Goal: Task Accomplishment & Management: Manage account settings

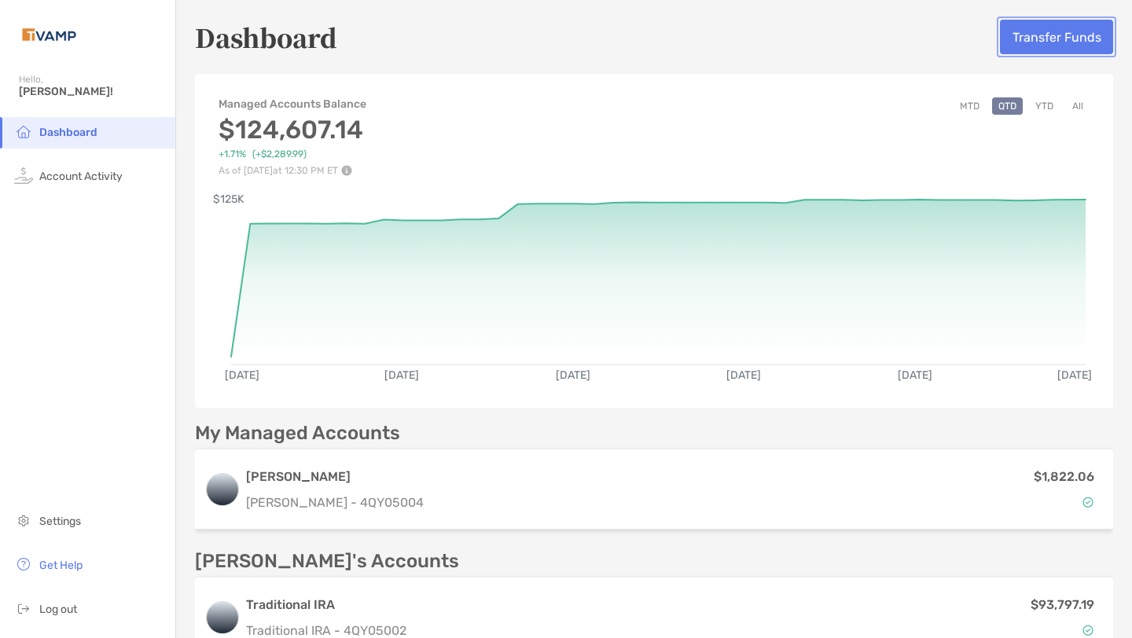
click at [1077, 31] on button "Transfer Funds" at bounding box center [1056, 37] width 113 height 35
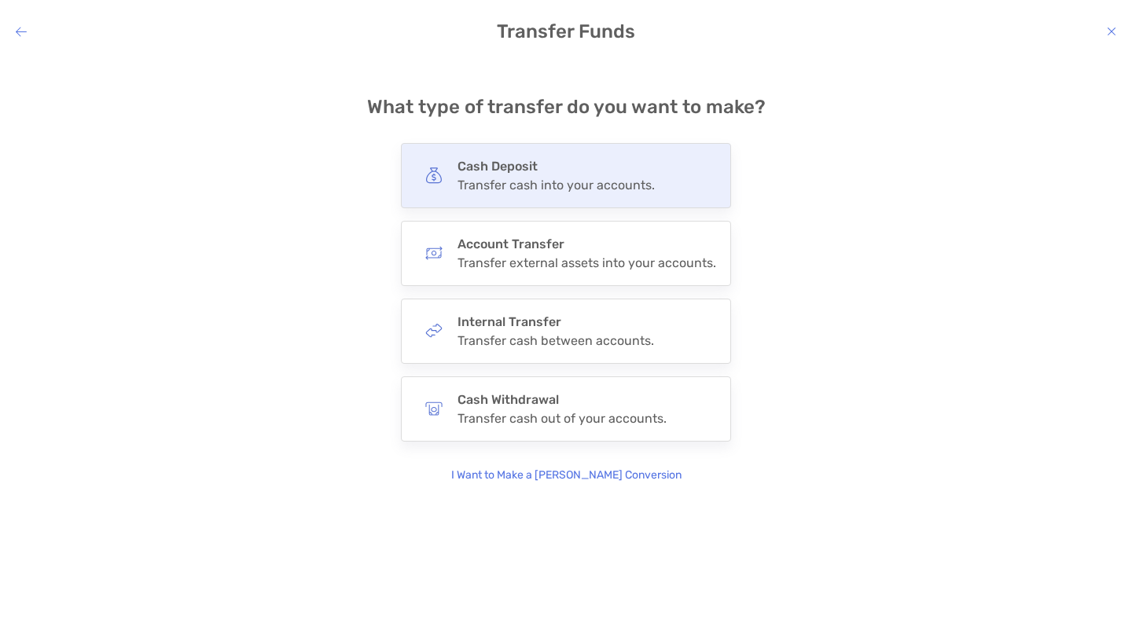
click at [557, 180] on div "Transfer cash into your accounts." at bounding box center [555, 185] width 197 height 15
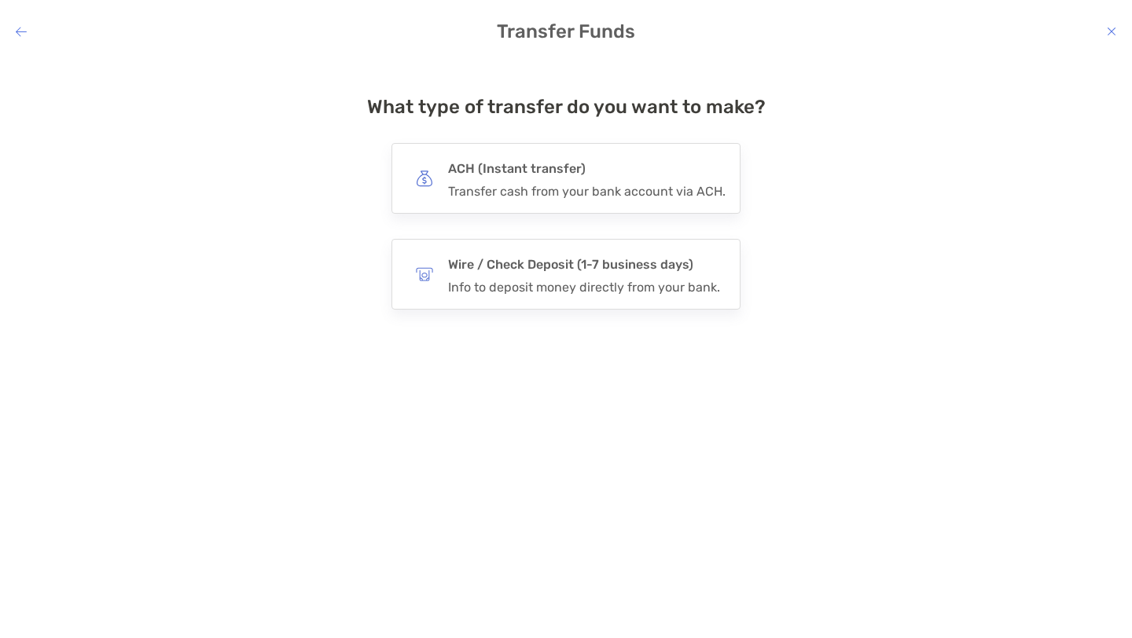
click at [557, 180] on div "ACH (Instant transfer) Transfer cash from your bank account via ACH." at bounding box center [586, 178] width 277 height 41
click at [0, 0] on input "***" at bounding box center [0, 0] width 0 height 0
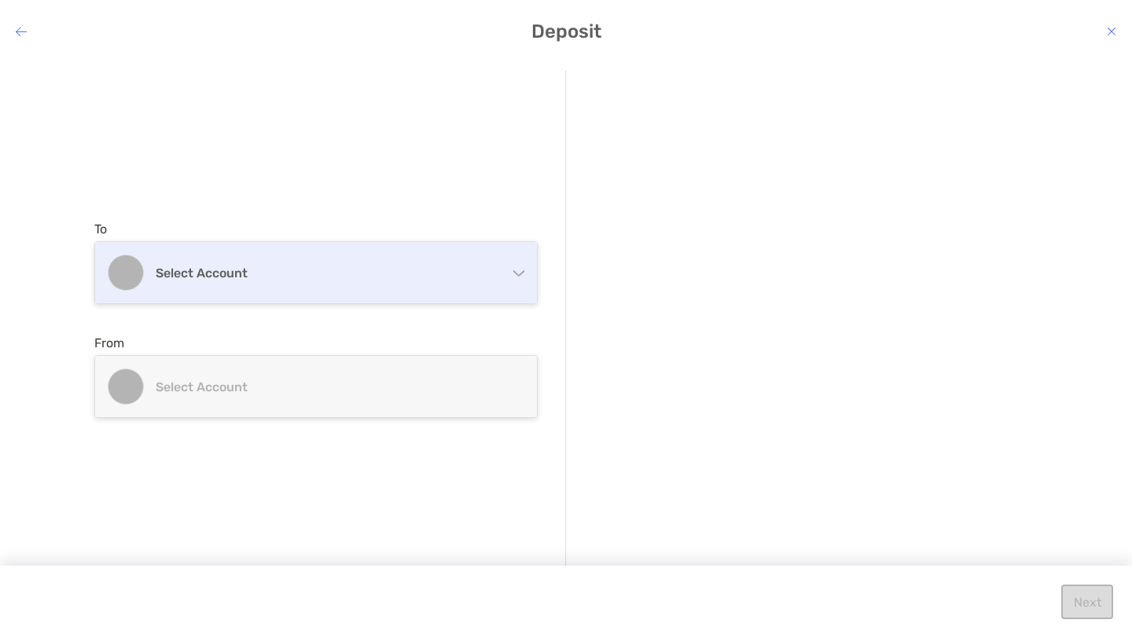
click at [456, 266] on h4 "Select account" at bounding box center [325, 273] width 339 height 15
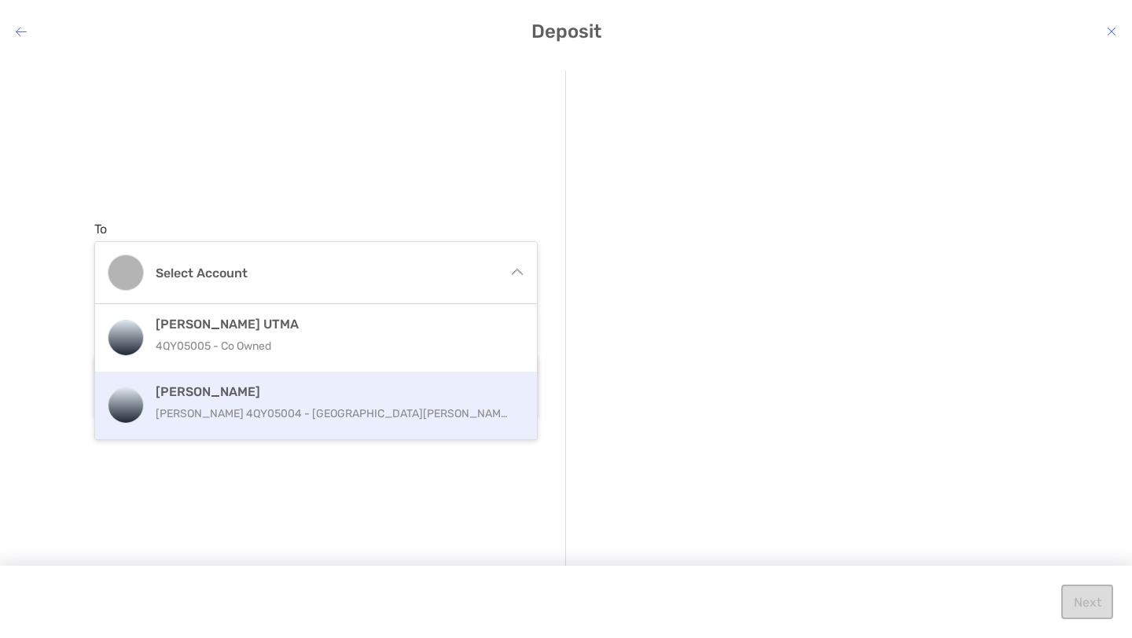
click at [359, 413] on p "[PERSON_NAME] 4QY05004 - [GEOGRAPHIC_DATA][PERSON_NAME]" at bounding box center [333, 414] width 354 height 20
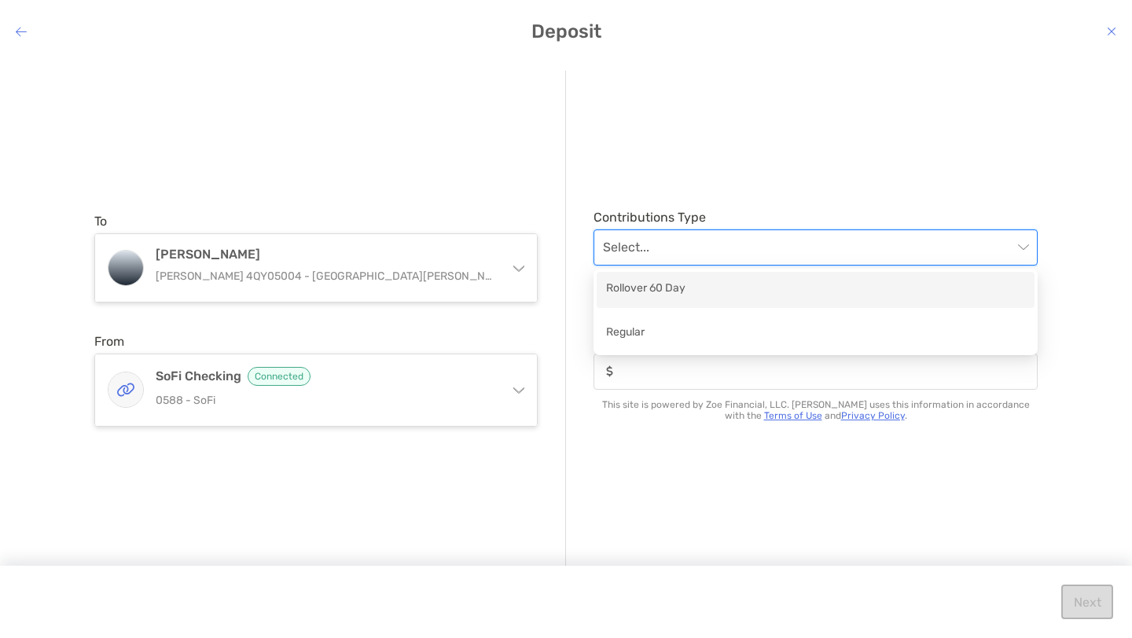
click at [726, 241] on input "modal" at bounding box center [807, 247] width 409 height 35
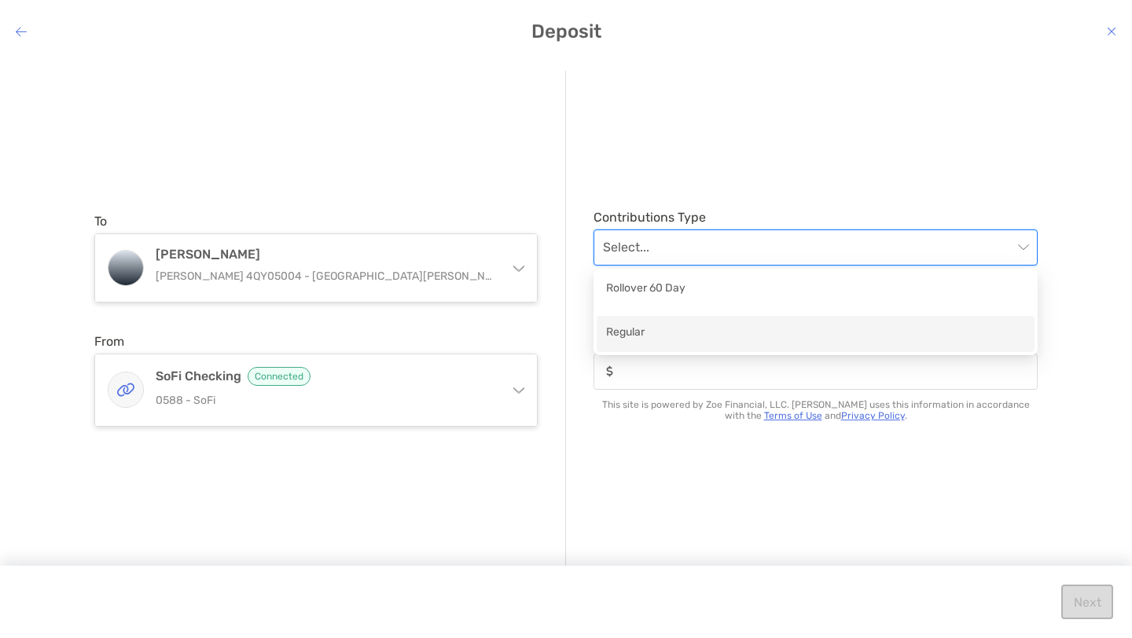
click at [681, 337] on div "Regular" at bounding box center [815, 334] width 419 height 20
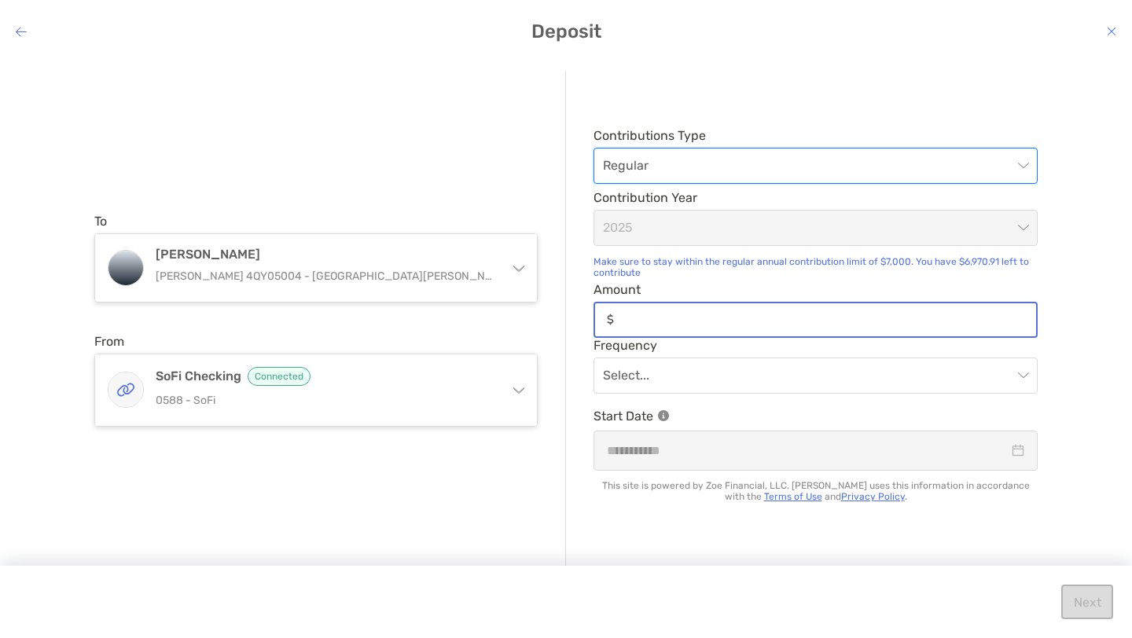
click at [665, 314] on input "Amount" at bounding box center [828, 319] width 416 height 13
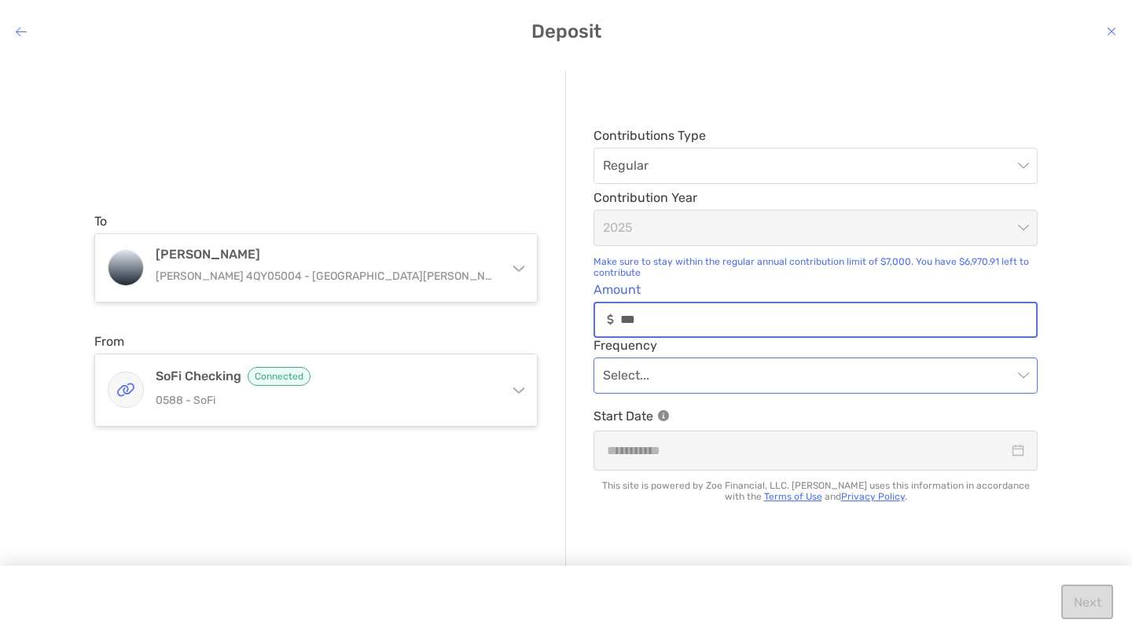
type input "***"
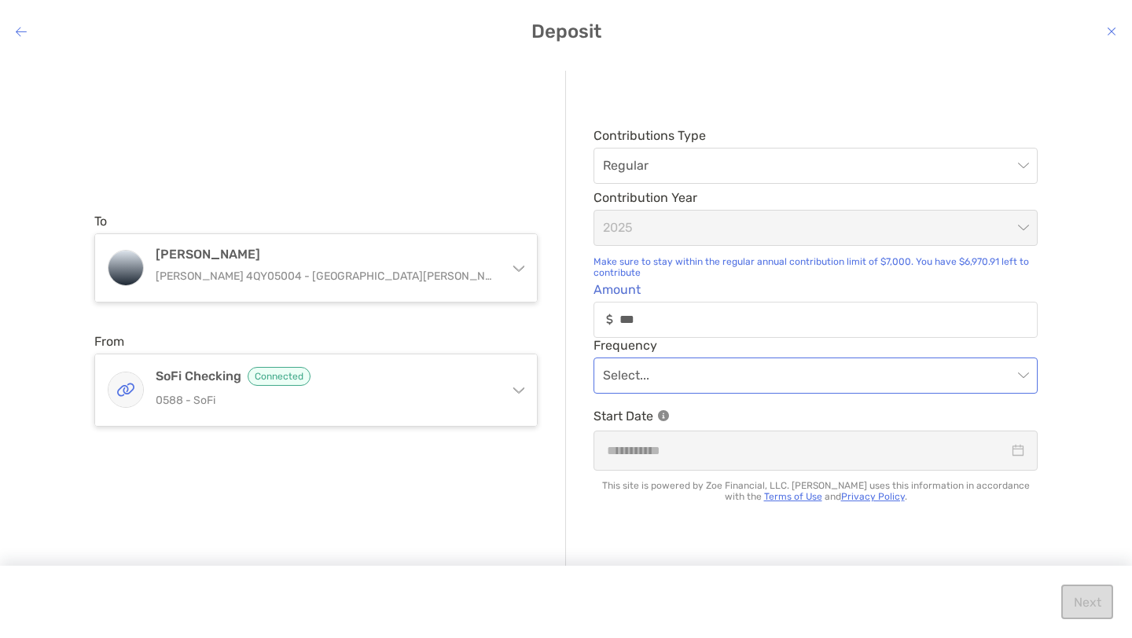
click at [920, 373] on input "modal" at bounding box center [807, 375] width 409 height 35
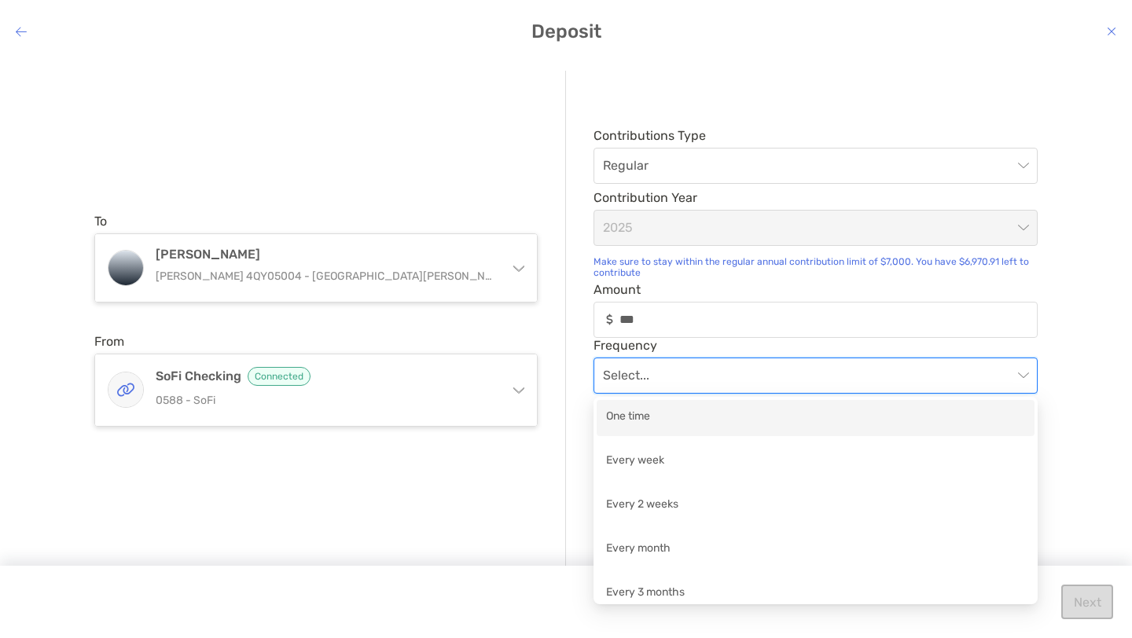
click at [635, 417] on div "One time" at bounding box center [815, 418] width 419 height 20
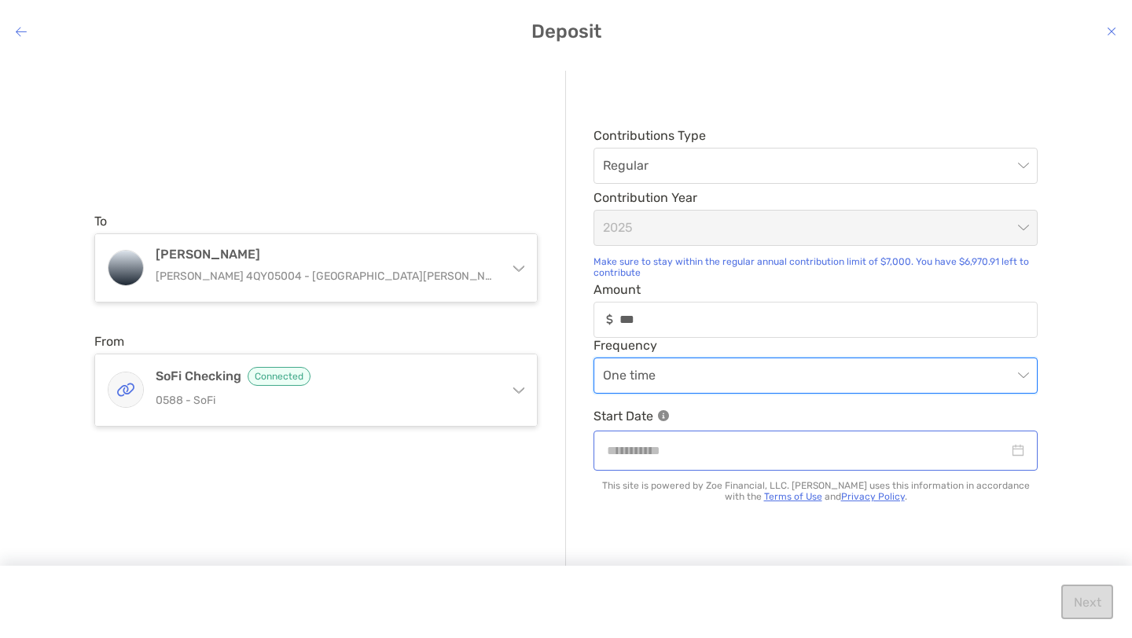
click at [1014, 453] on div "modal" at bounding box center [815, 451] width 417 height 20
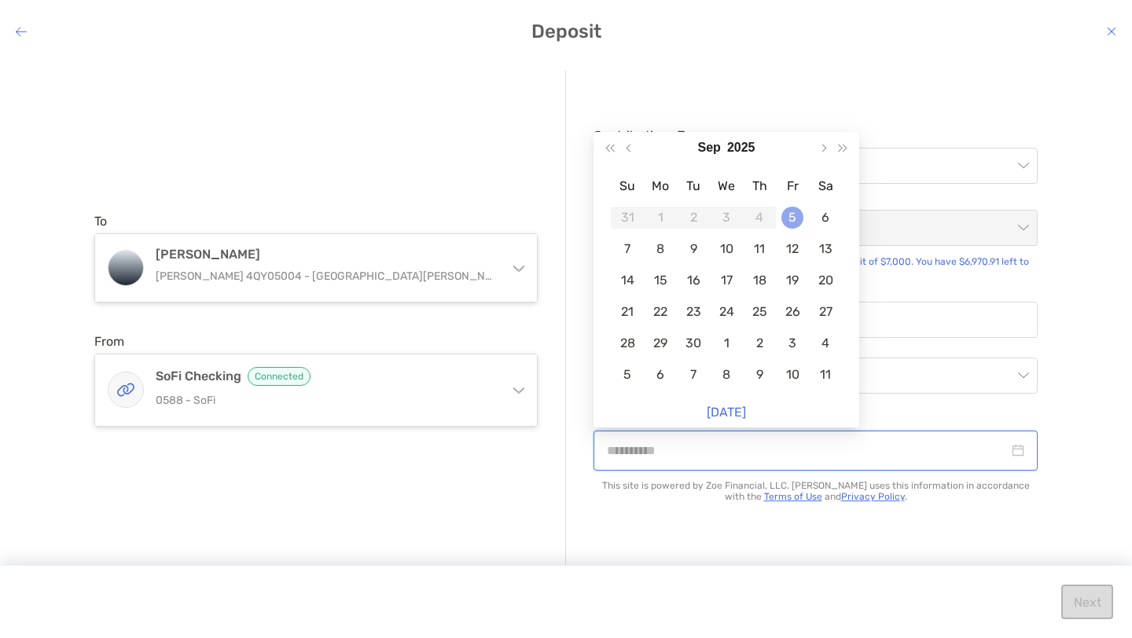
type input "**********"
click at [791, 214] on div "5" at bounding box center [792, 218] width 22 height 22
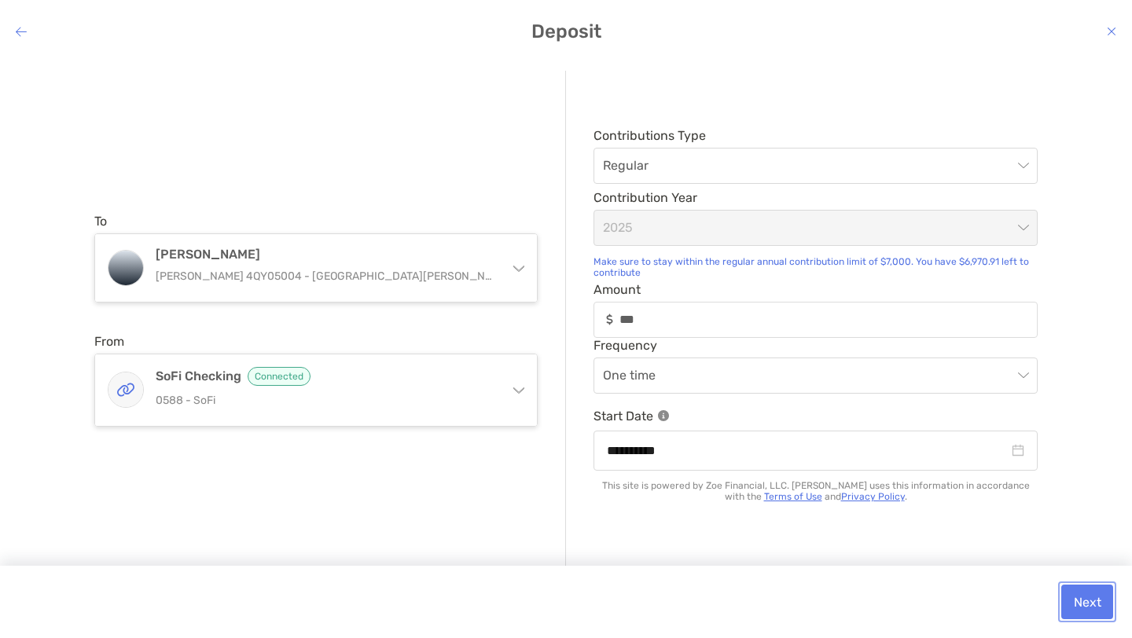
click at [1086, 600] on button "Next" at bounding box center [1087, 602] width 52 height 35
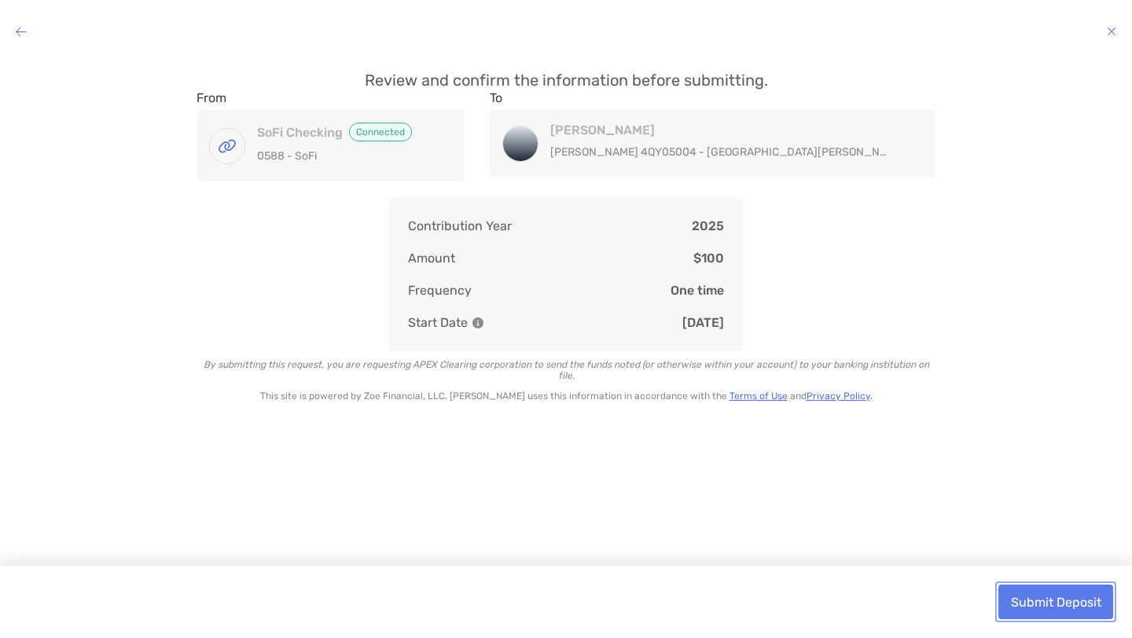
click at [1086, 600] on button "Submit Deposit" at bounding box center [1055, 602] width 115 height 35
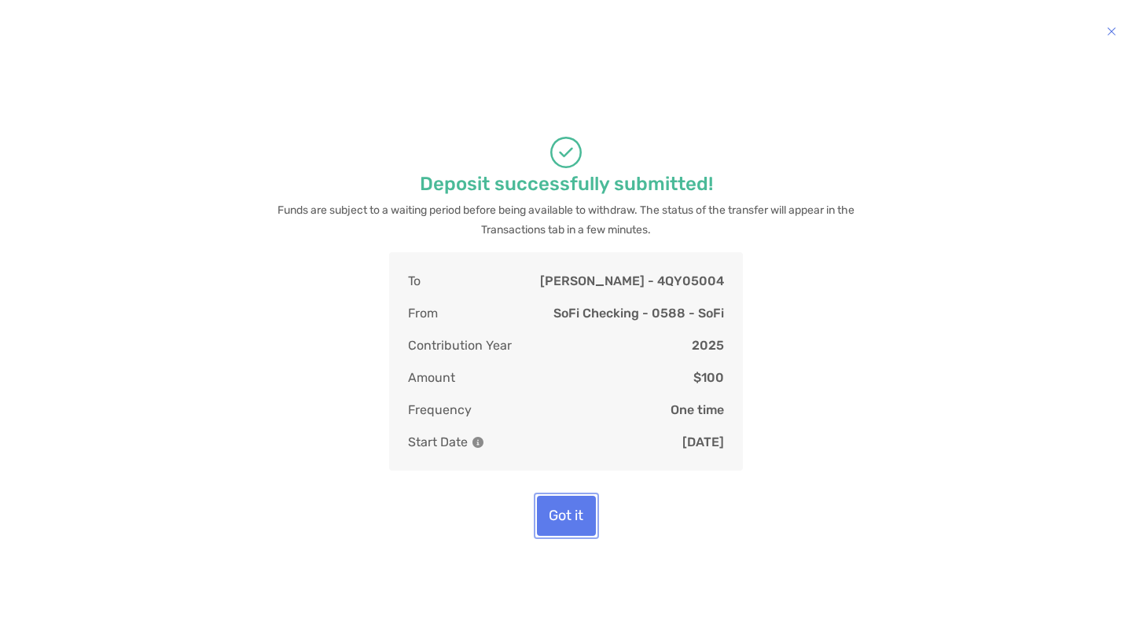
click at [554, 536] on button "Got it" at bounding box center [566, 516] width 59 height 40
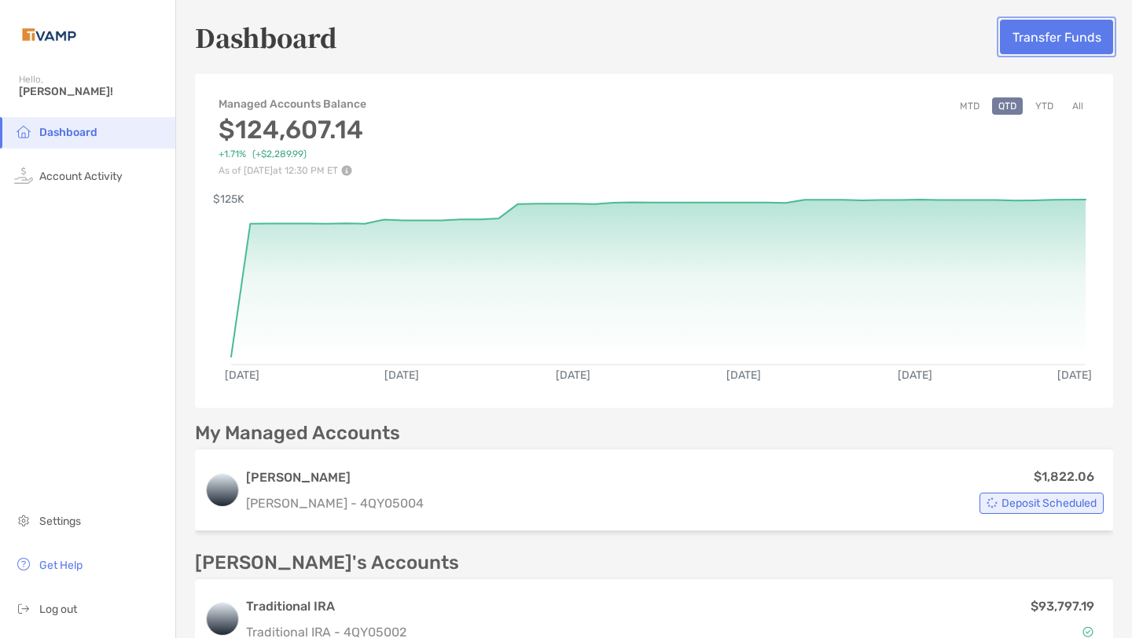
click at [1026, 25] on button "Transfer Funds" at bounding box center [1056, 37] width 113 height 35
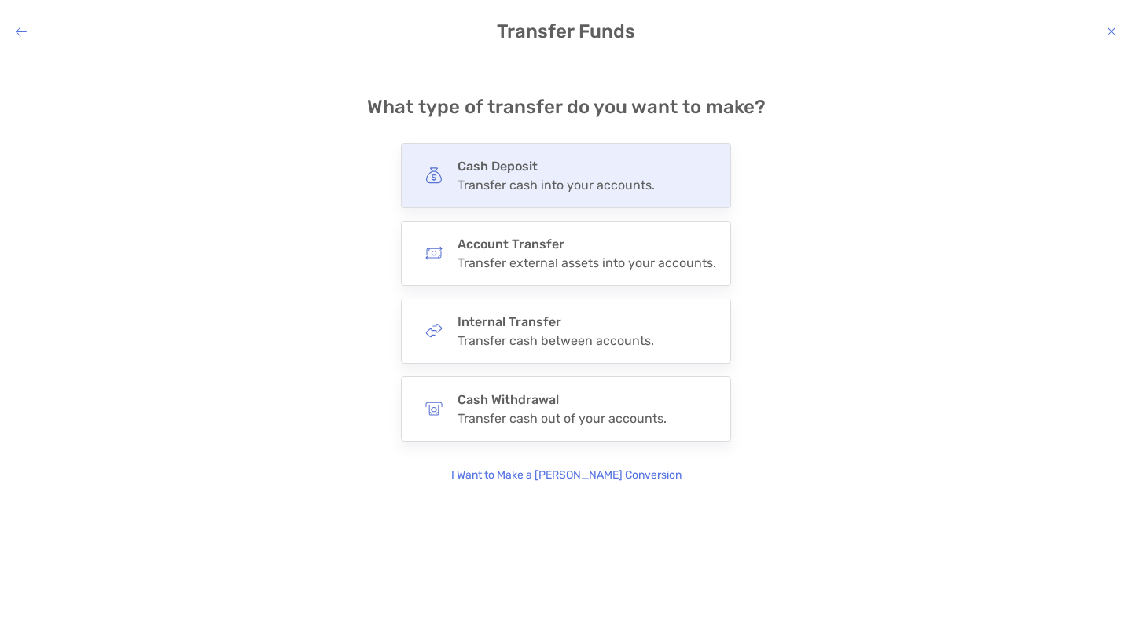
click at [627, 176] on div "Cash Deposit Transfer cash into your accounts." at bounding box center [555, 176] width 197 height 34
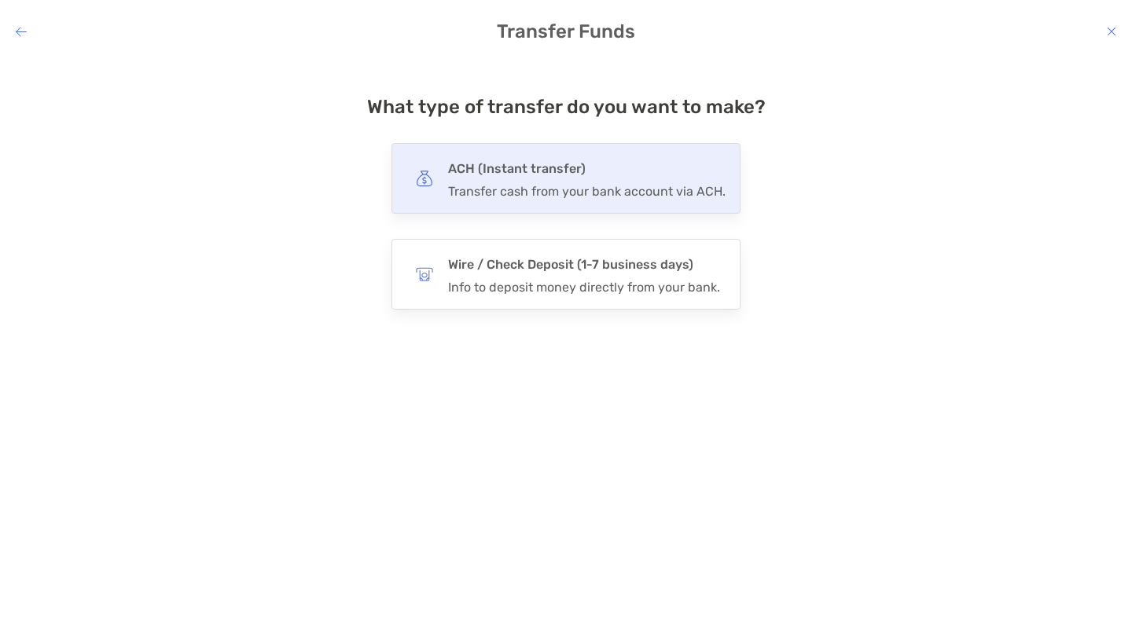
click at [574, 163] on h4 "ACH (Instant transfer)" at bounding box center [586, 169] width 277 height 22
click at [0, 0] on input "***" at bounding box center [0, 0] width 0 height 0
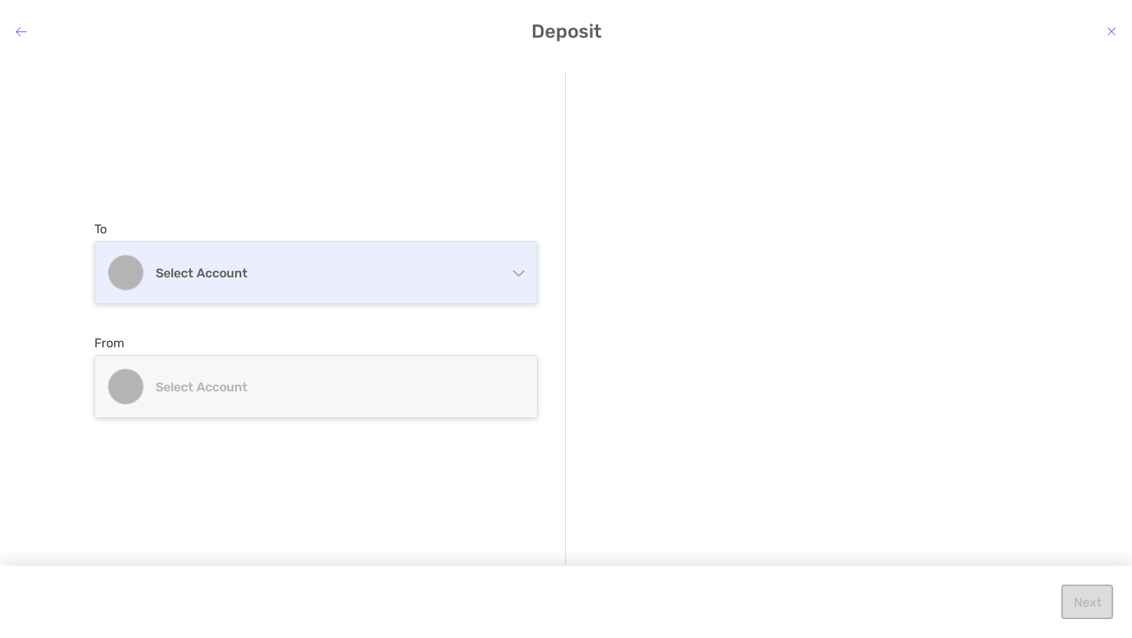
click at [358, 292] on div "Select account" at bounding box center [316, 272] width 442 height 61
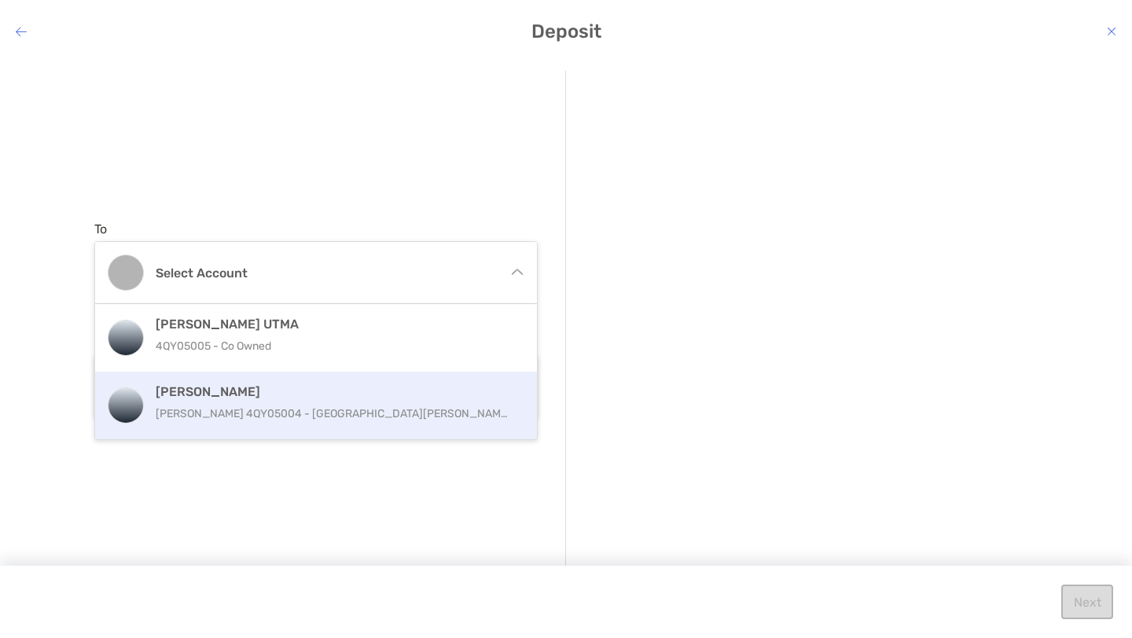
click at [303, 389] on h4 "[PERSON_NAME]" at bounding box center [333, 391] width 354 height 15
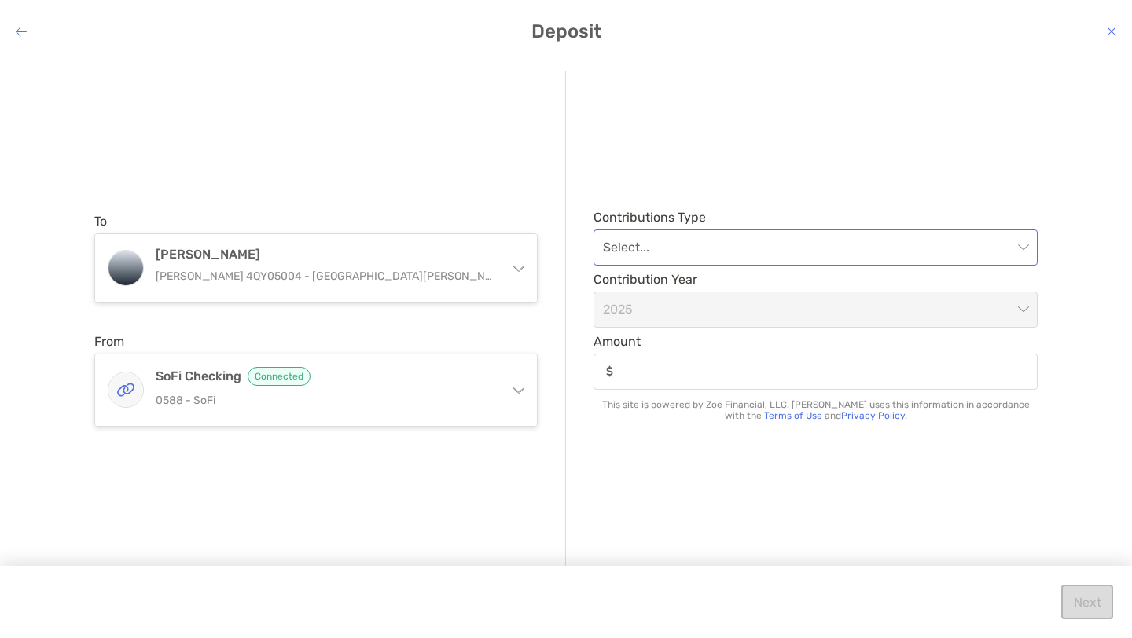
click at [670, 249] on input "modal" at bounding box center [807, 247] width 409 height 35
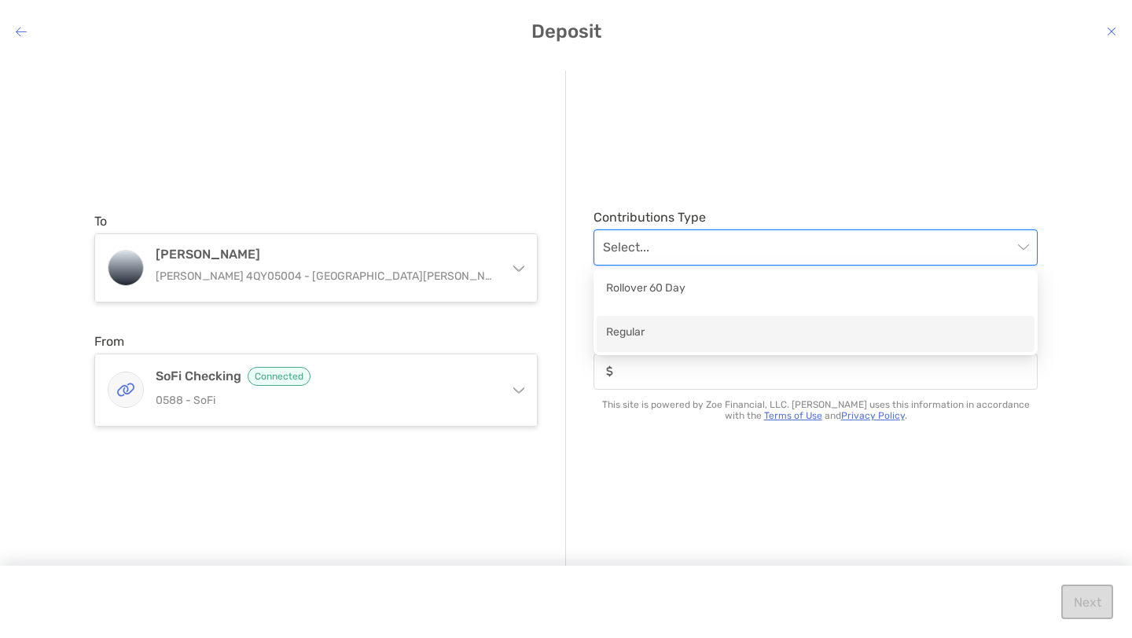
click at [647, 336] on div "Regular" at bounding box center [815, 334] width 419 height 20
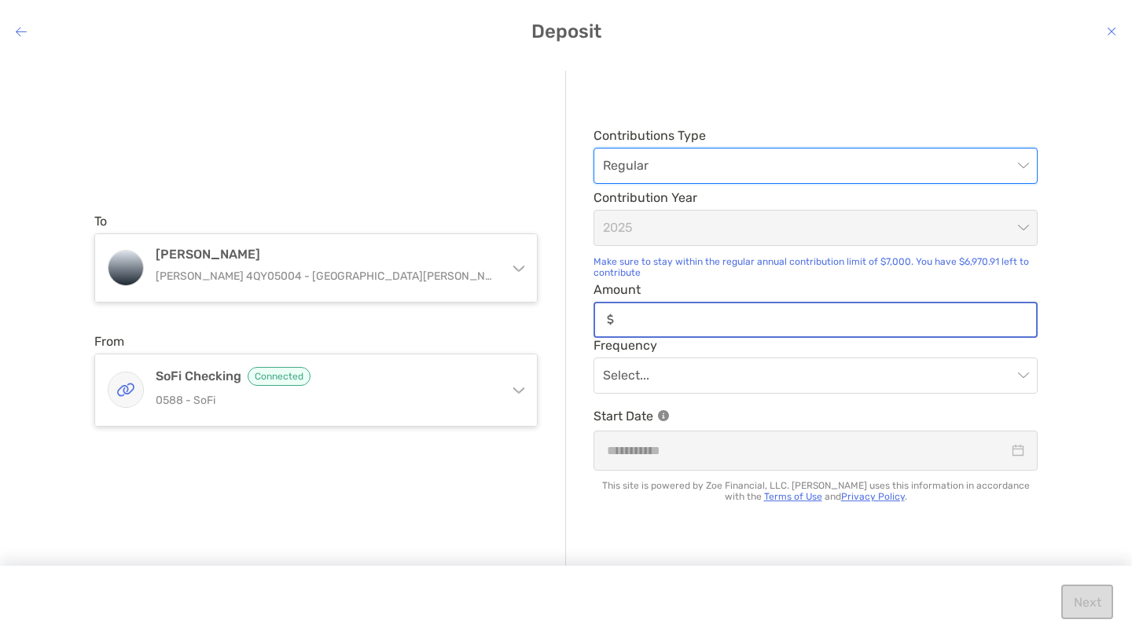
click at [655, 313] on input "Amount" at bounding box center [828, 319] width 416 height 13
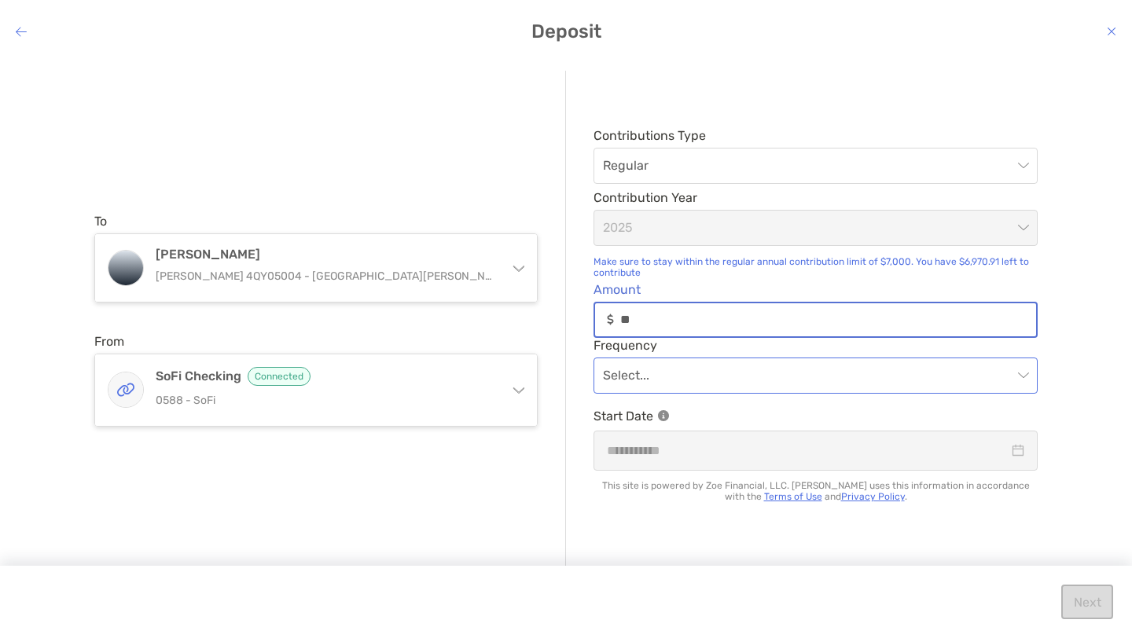
type input "**"
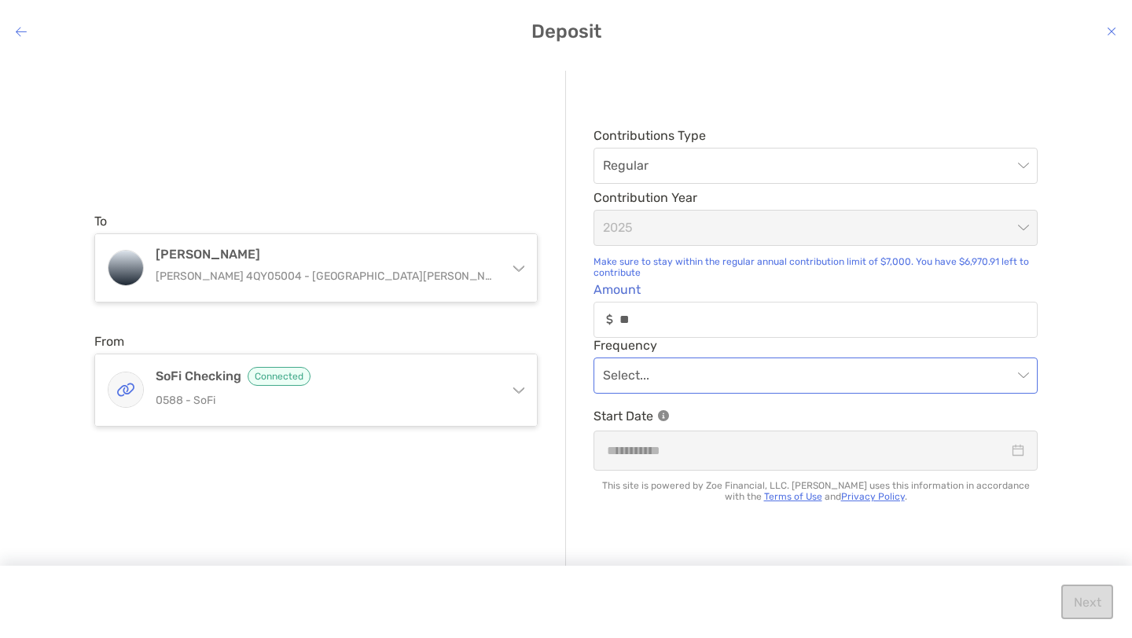
click at [789, 374] on input "modal" at bounding box center [807, 375] width 409 height 35
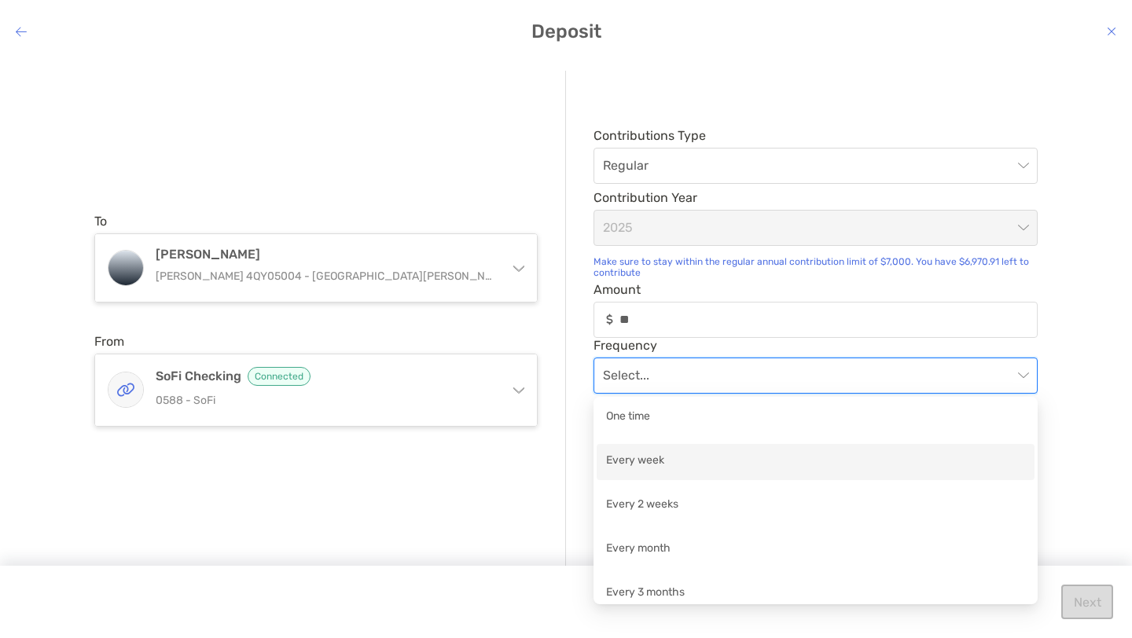
click at [679, 453] on div "Every week" at bounding box center [815, 462] width 419 height 20
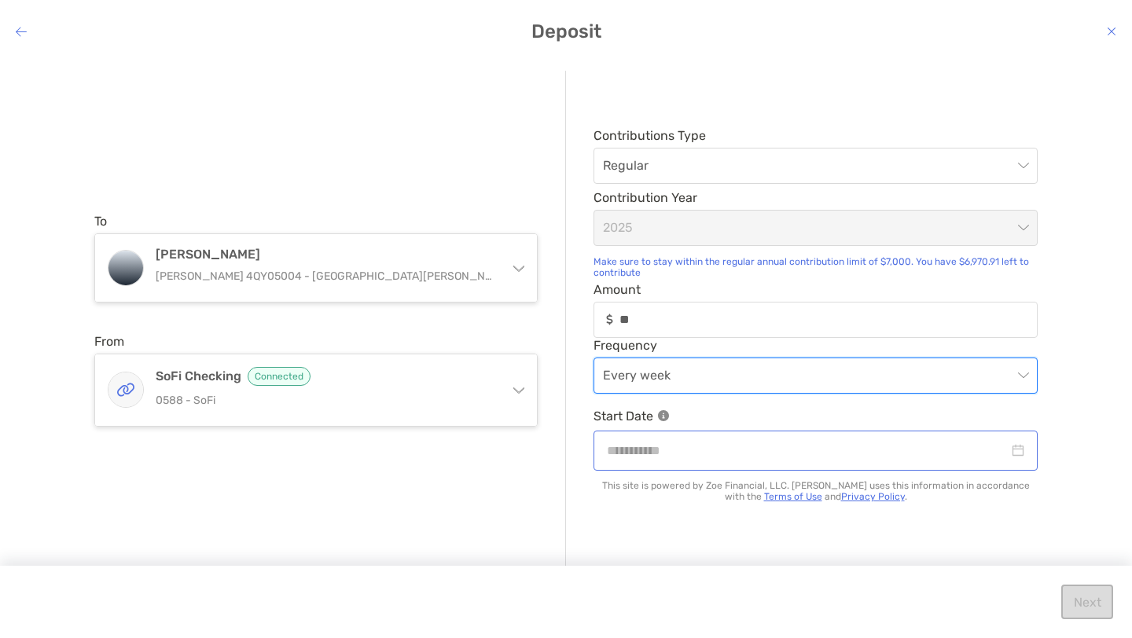
click at [1020, 447] on div "modal" at bounding box center [815, 451] width 417 height 20
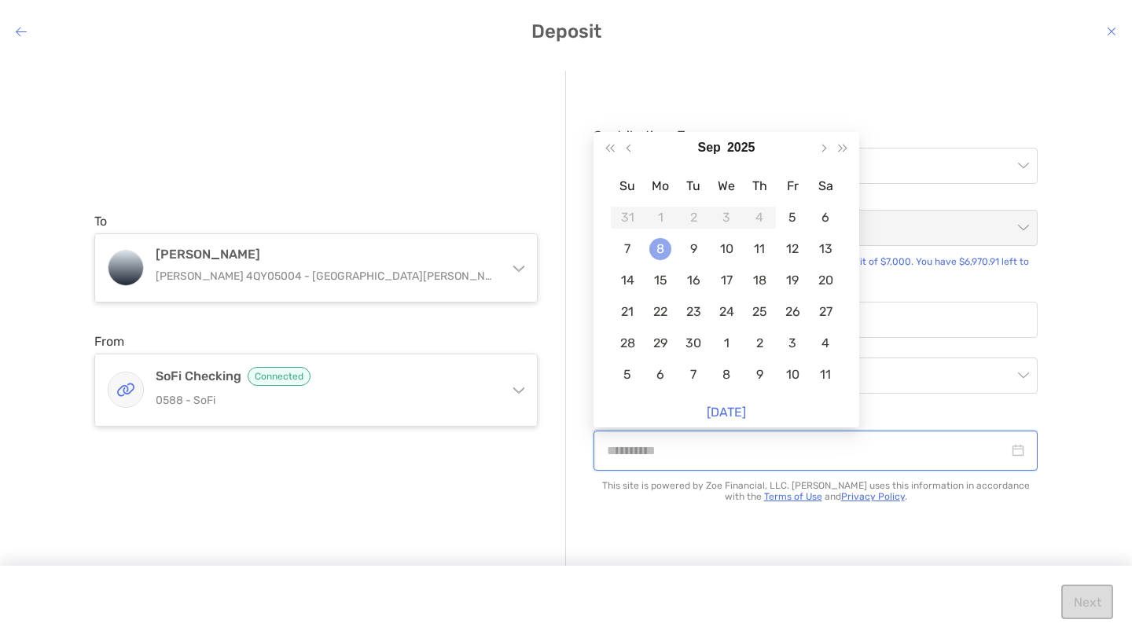
type input "**********"
click at [665, 254] on div "8" at bounding box center [660, 249] width 22 height 22
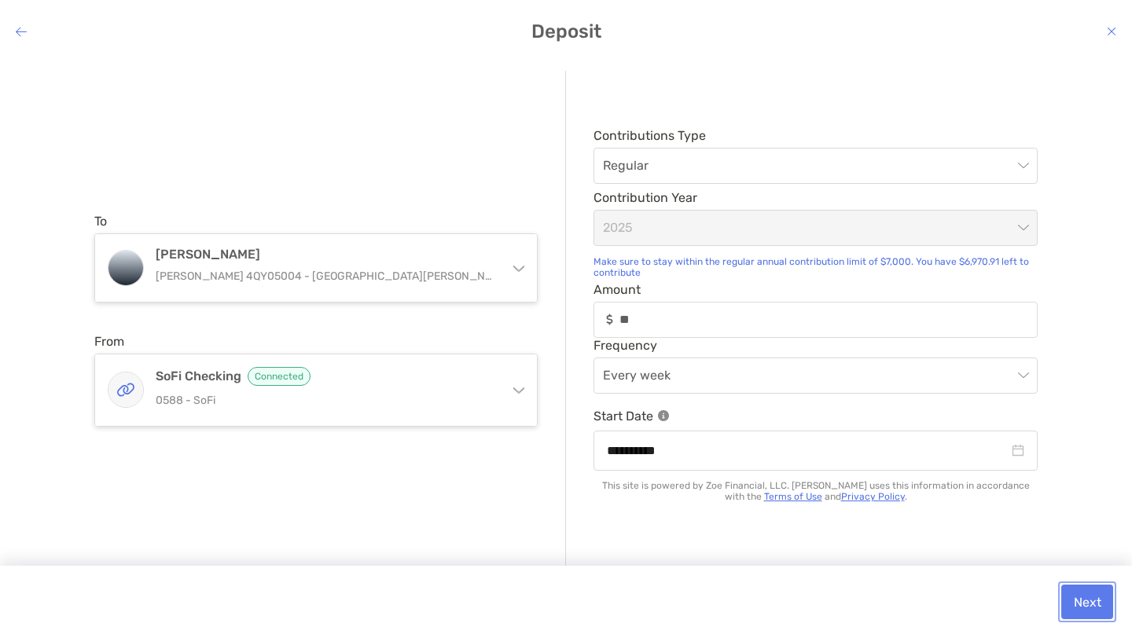
click at [1091, 601] on button "Next" at bounding box center [1087, 602] width 52 height 35
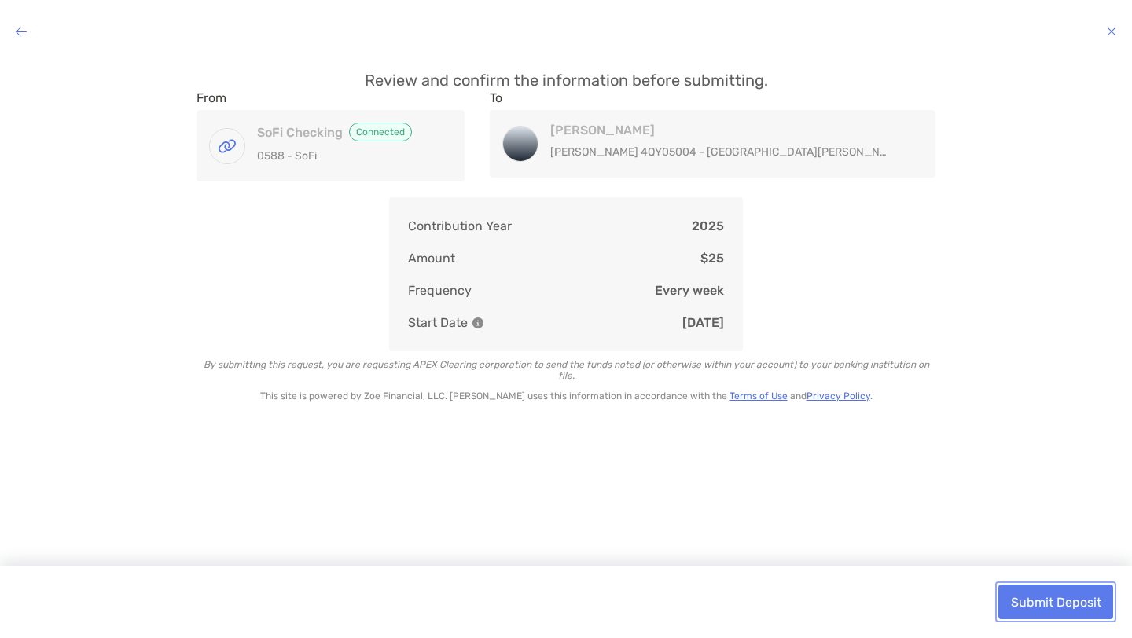
click at [1075, 600] on button "Submit Deposit" at bounding box center [1055, 602] width 115 height 35
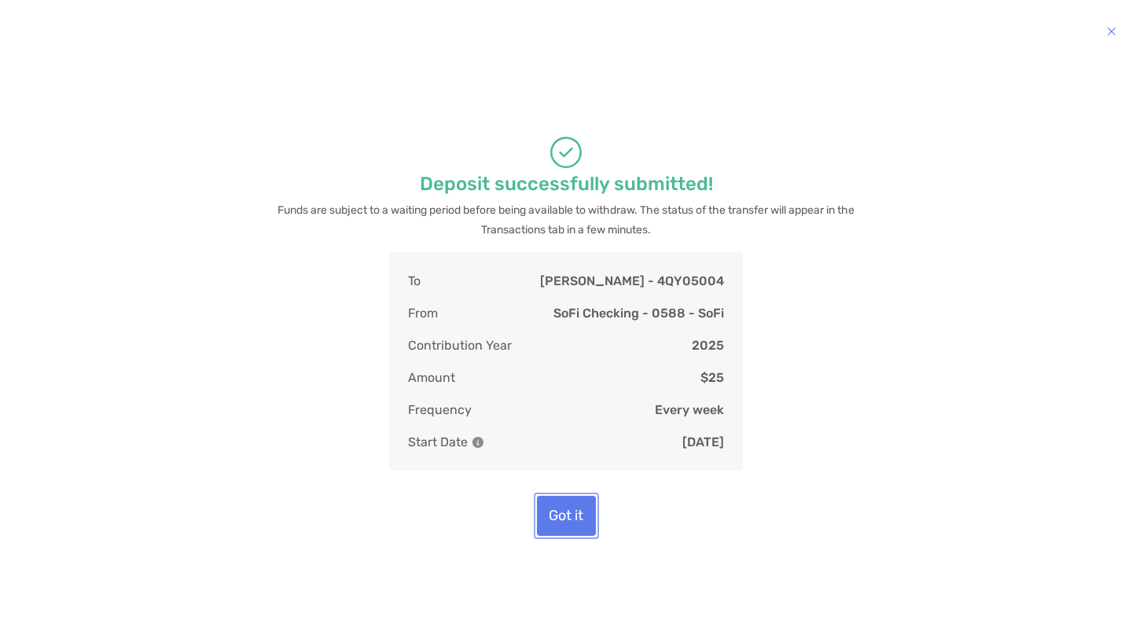
click at [560, 526] on button "Got it" at bounding box center [566, 516] width 59 height 40
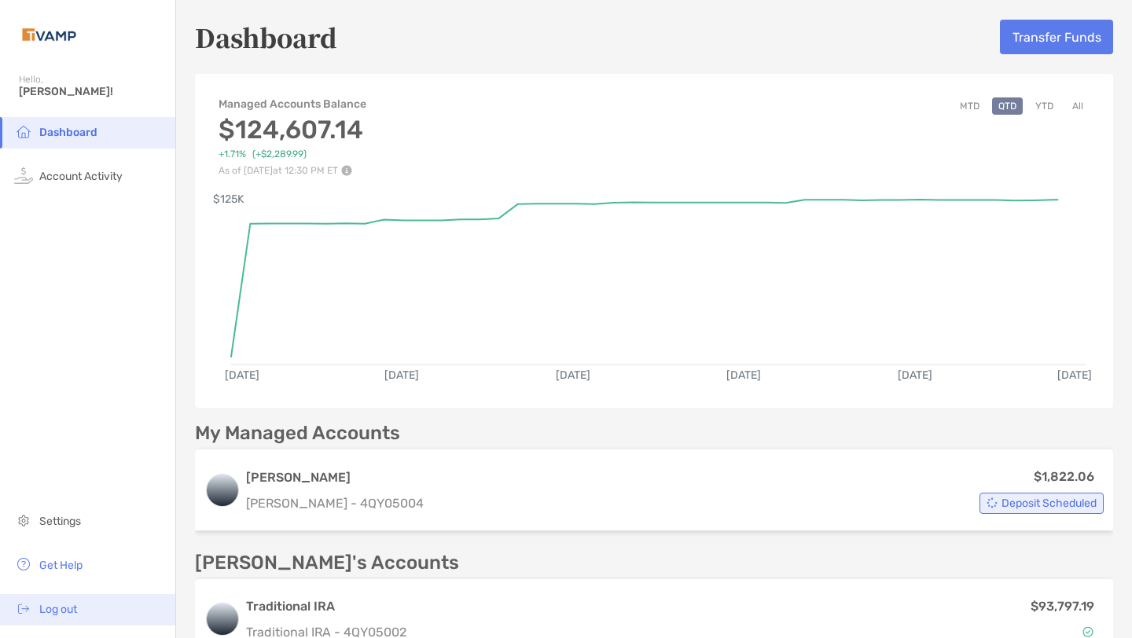
click at [60, 607] on span "Log out" at bounding box center [58, 609] width 38 height 13
